Goal: Find specific page/section: Find specific page/section

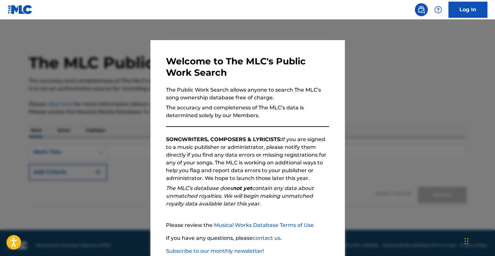
scroll to position [40, 0]
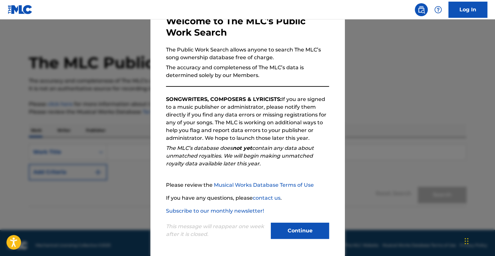
click at [288, 236] on button "Continue" at bounding box center [300, 231] width 58 height 16
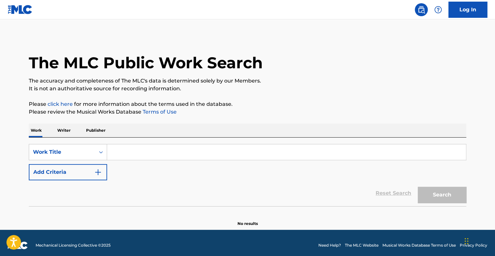
click at [471, 11] on link "Log In" at bounding box center [467, 10] width 39 height 16
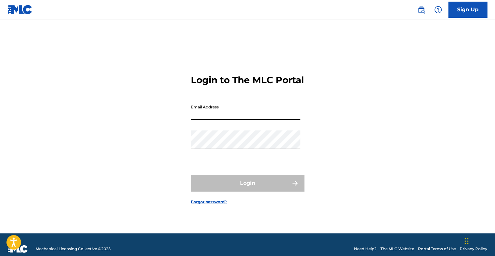
click at [251, 115] on input "Email Address" at bounding box center [245, 110] width 109 height 18
type input "giselle.cordova@umusic.com"
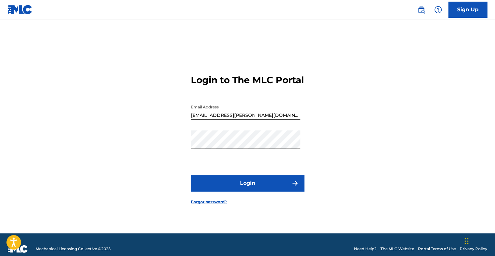
click at [263, 199] on form "Login to The MLC Portal Email Address giselle.cordova@umusic.com Password Login…" at bounding box center [247, 135] width 113 height 198
click at [260, 191] on button "Login" at bounding box center [247, 183] width 113 height 16
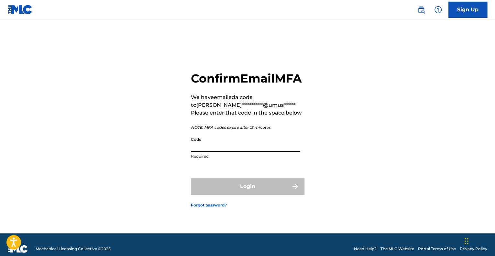
click at [232, 152] on input "Code" at bounding box center [245, 143] width 109 height 18
paste input "573648"
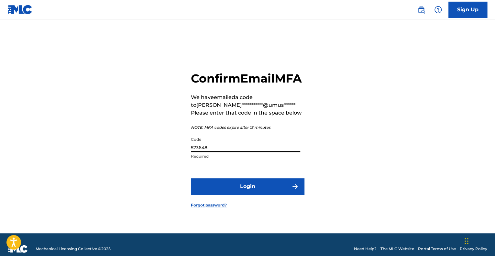
type input "573648"
click at [270, 187] on button "Login" at bounding box center [247, 186] width 113 height 16
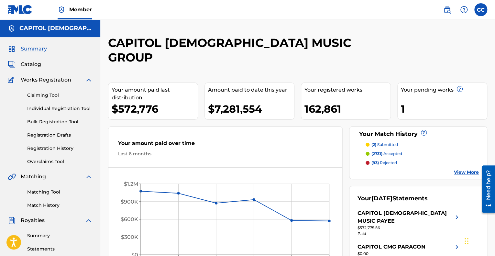
click at [27, 68] on div "Summary Catalog Works Registration Claiming Tool Individual Registration Tool B…" at bounding box center [50, 203] width 100 height 333
click at [27, 66] on span "Catalog" at bounding box center [31, 64] width 20 height 8
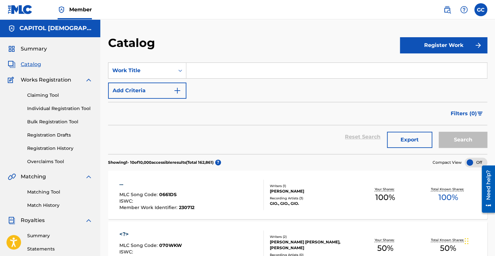
click at [207, 65] on input "Search Form" at bounding box center [336, 71] width 301 height 16
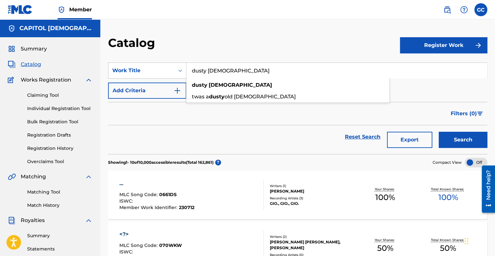
type input "dusty bibles"
click at [439, 132] on button "Search" at bounding box center [463, 140] width 49 height 16
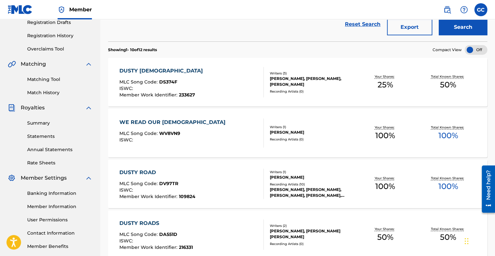
scroll to position [114, 0]
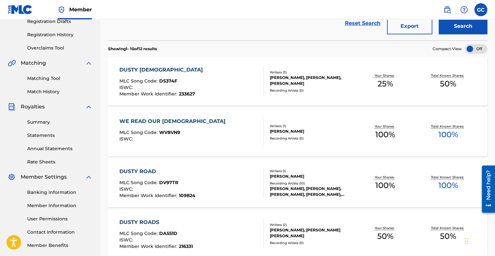
click at [202, 77] on div "DUSTY BIBLES MLC Song Code : DS374F ISWC : Member Work Identifier : 233627" at bounding box center [191, 81] width 144 height 30
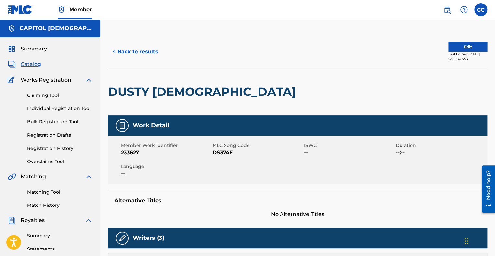
click at [142, 50] on button "< Back to results" at bounding box center [135, 52] width 55 height 16
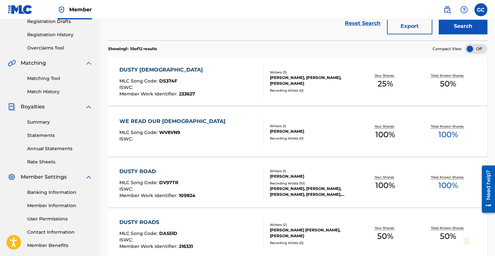
click at [179, 88] on div "ISWC :" at bounding box center [162, 88] width 87 height 6
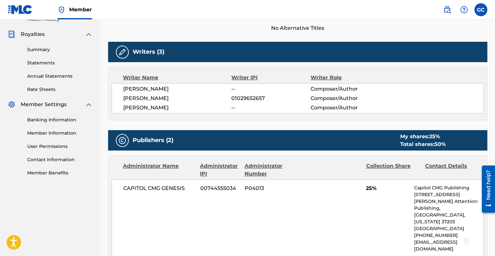
scroll to position [186, 0]
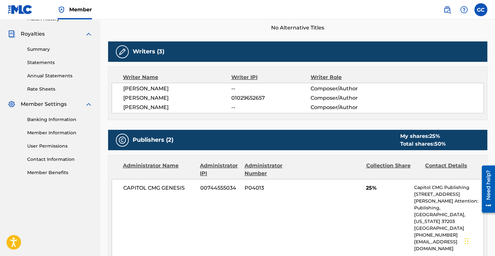
drag, startPoint x: 123, startPoint y: 86, endPoint x: 192, endPoint y: 102, distance: 70.3
click at [192, 102] on div "JOSIAH QUEEN -- Composer/Author ZACHARY LAWSON 01029652657 Composer/Author DYLA…" at bounding box center [298, 98] width 372 height 30
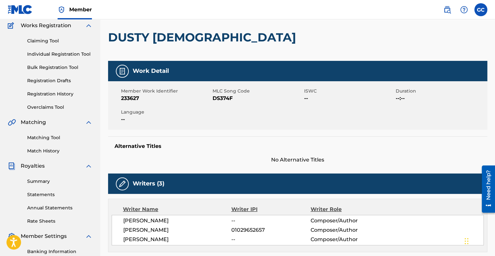
scroll to position [0, 0]
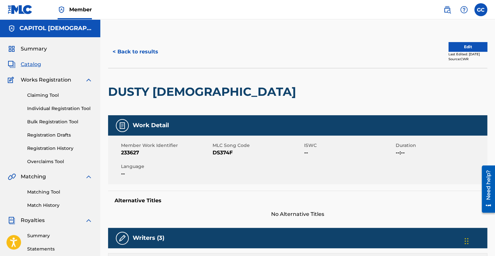
click at [443, 61] on div "< Back to results Edit Last Edited: August 07, 2025 Source: CWR" at bounding box center [297, 52] width 379 height 32
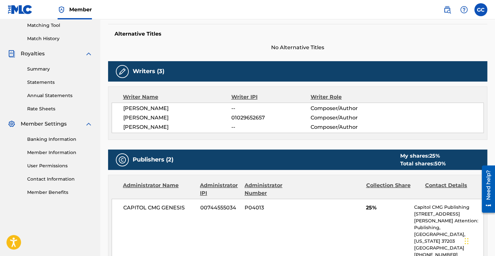
scroll to position [166, 0]
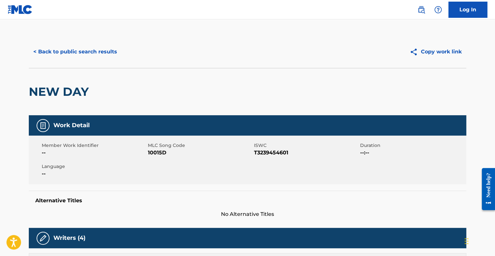
click at [102, 53] on button "< Back to public search results" at bounding box center [75, 52] width 93 height 16
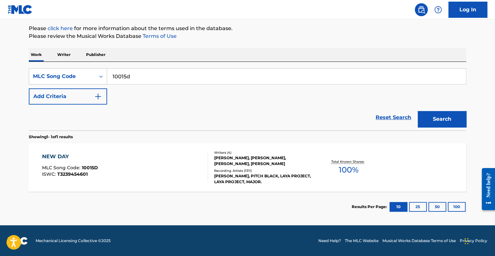
scroll to position [75, 0]
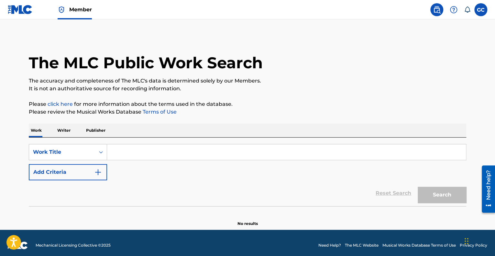
click at [97, 169] on img "Search Form" at bounding box center [98, 172] width 8 height 8
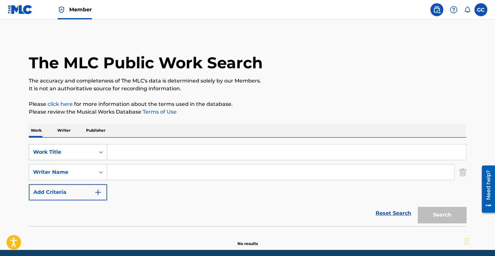
click at [94, 146] on div "Work Title" at bounding box center [62, 152] width 66 height 12
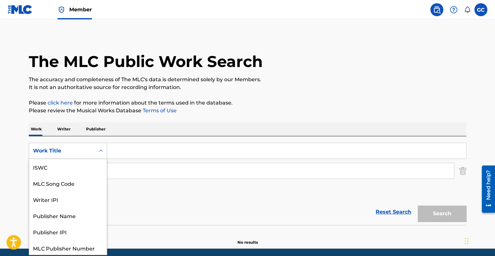
scroll to position [16, 0]
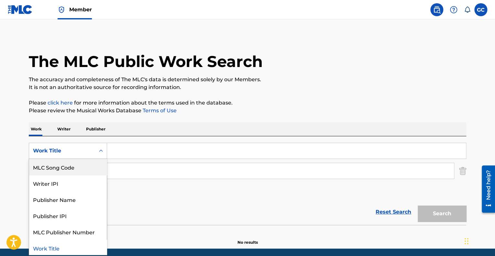
click at [85, 167] on div "MLC Song Code" at bounding box center [68, 167] width 78 height 16
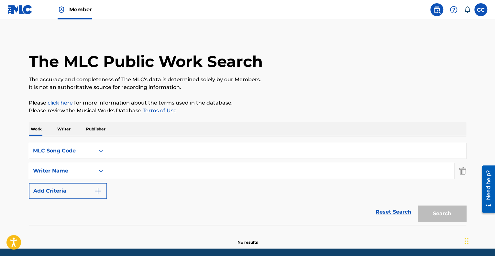
click at [128, 155] on input "Search Form" at bounding box center [286, 151] width 359 height 16
type input "AA36IJ"
click at [418, 205] on button "Search" at bounding box center [442, 213] width 49 height 16
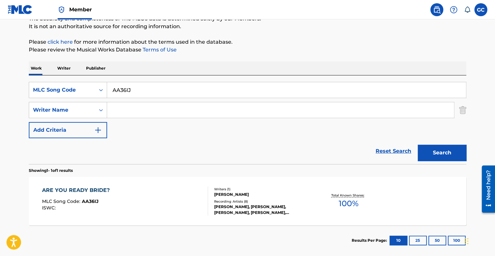
scroll to position [63, 0]
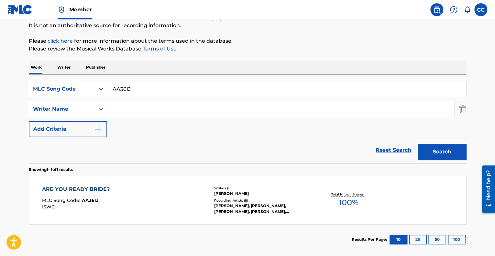
click at [114, 202] on div "ARE YOU READY BRIDE? MLC Song Code : AA36IJ ISWC :" at bounding box center [125, 199] width 166 height 29
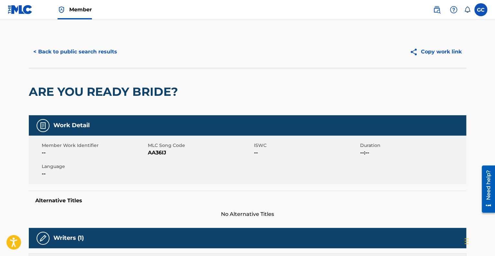
click at [89, 58] on button "< Back to public search results" at bounding box center [75, 52] width 93 height 16
